Goal: Task Accomplishment & Management: Manage account settings

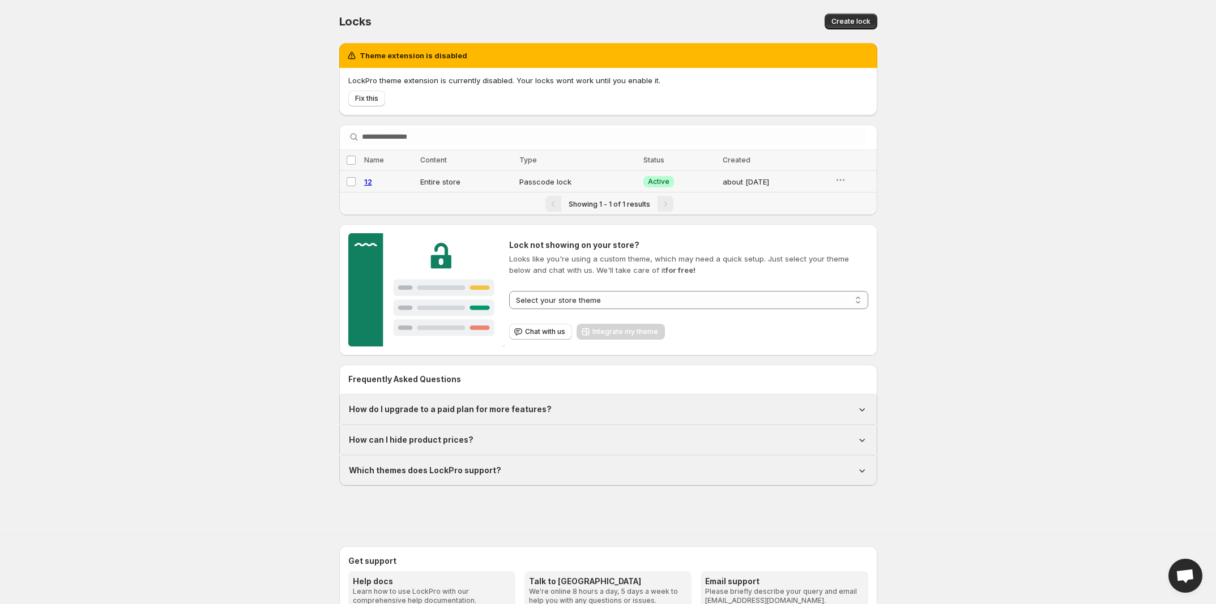
click at [364, 182] on span "12" at bounding box center [368, 181] width 8 height 9
select select "******"
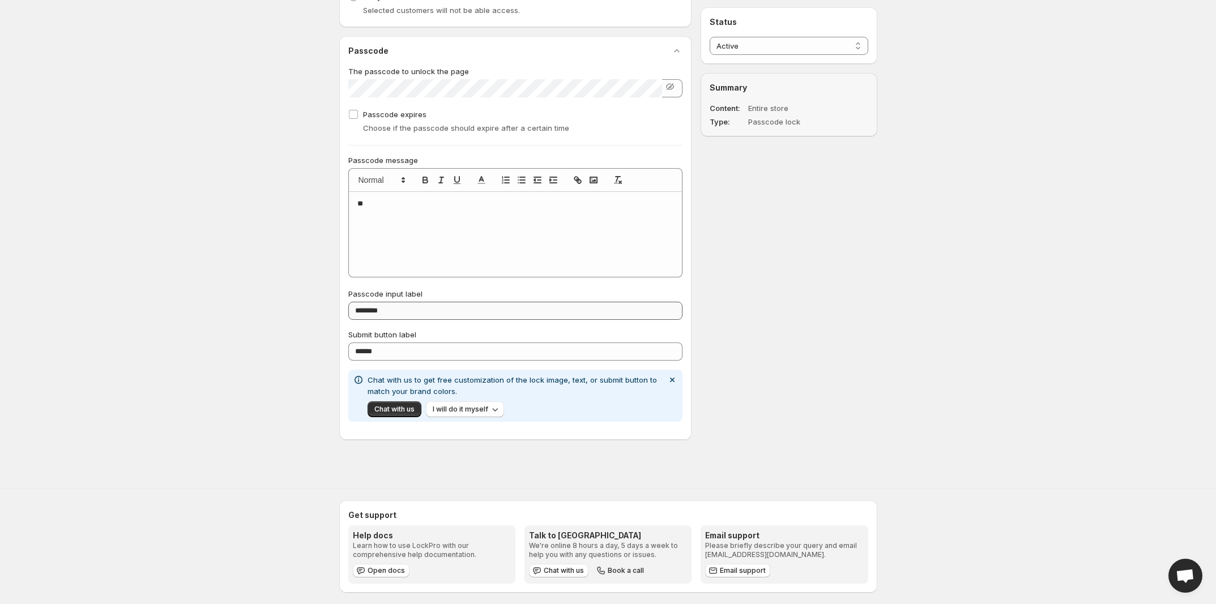
scroll to position [581, 0]
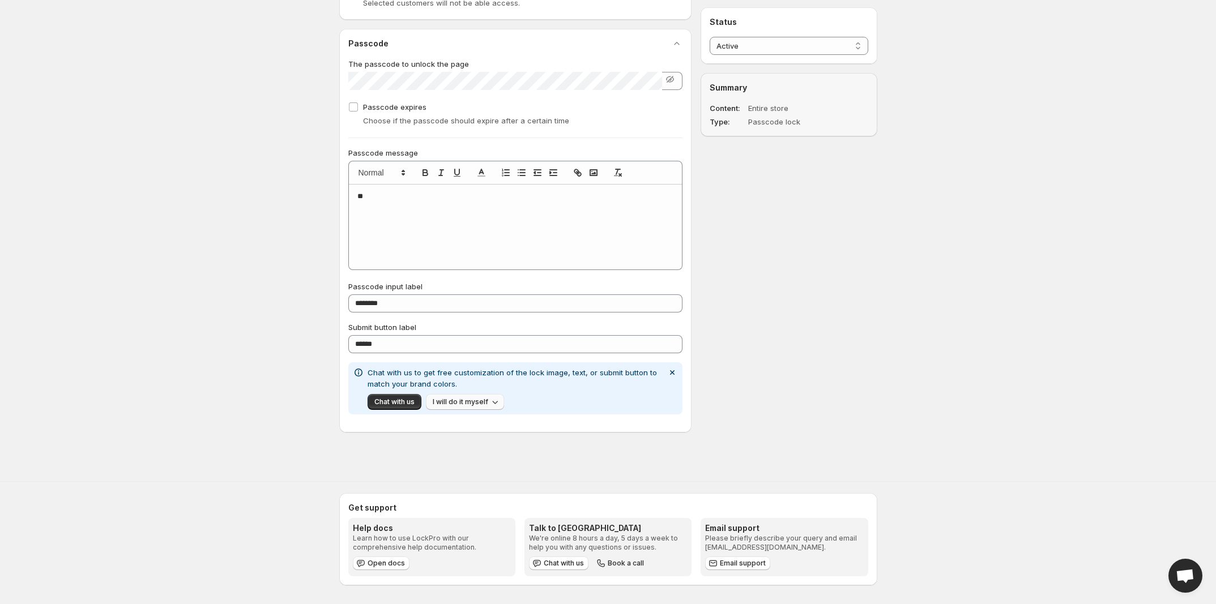
click at [452, 402] on span "I will do it myself" at bounding box center [461, 402] width 56 height 9
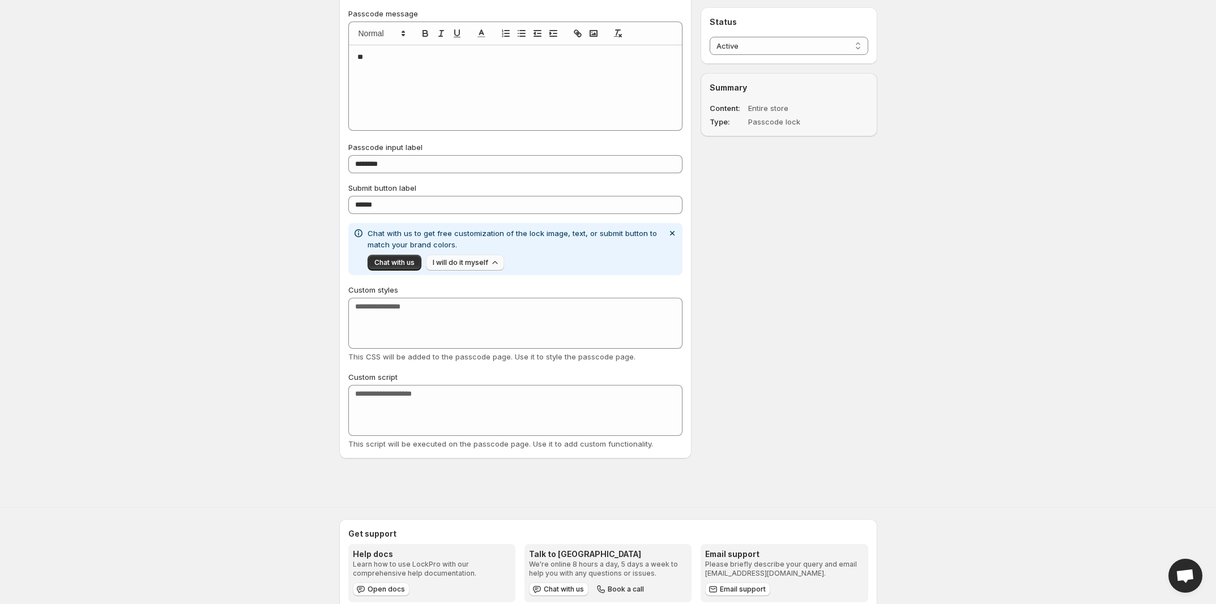
scroll to position [722, 0]
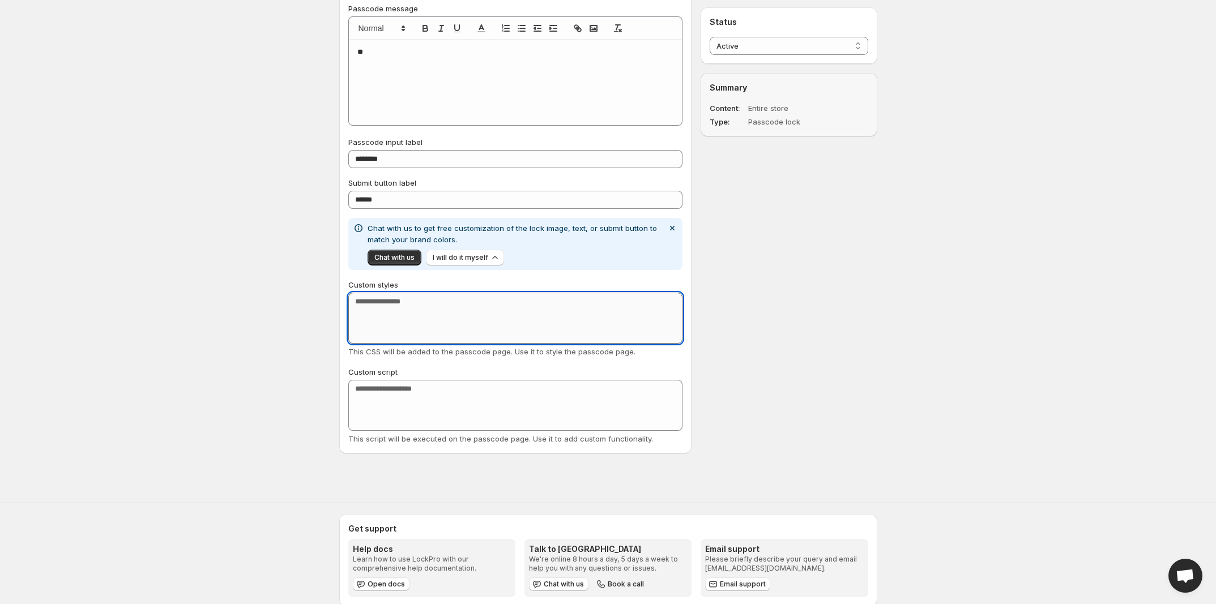
click at [463, 329] on textarea "Custom styles" at bounding box center [515, 318] width 335 height 51
